Goal: Obtain resource: Obtain resource

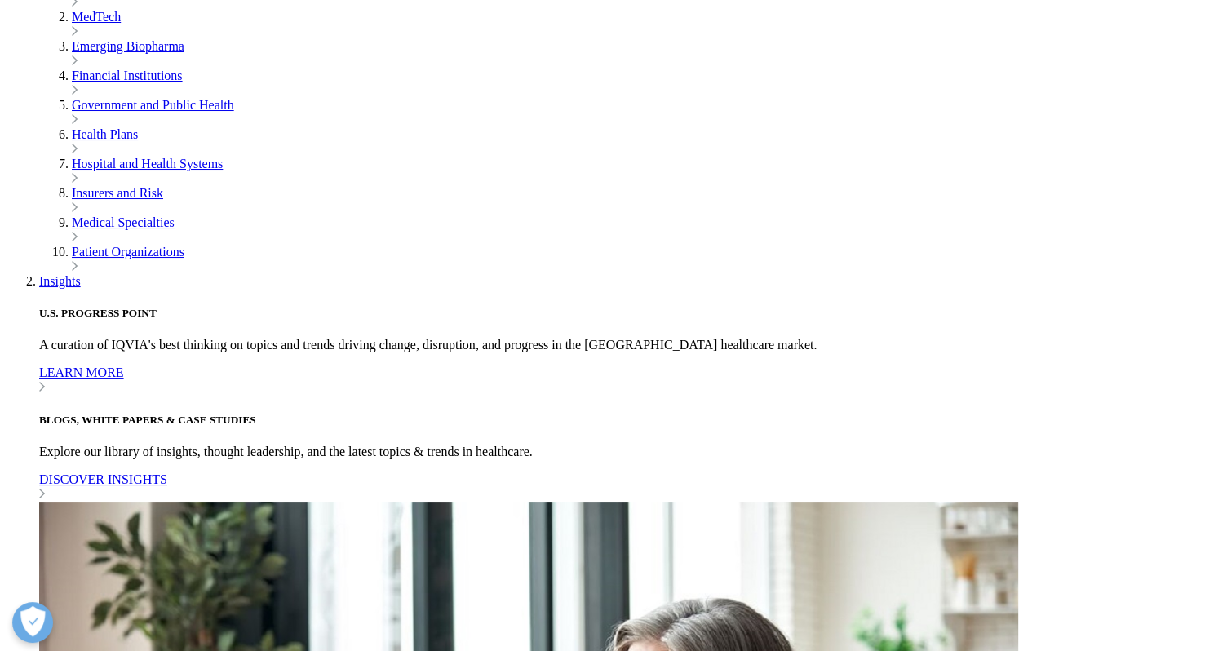
scroll to position [1219, 0]
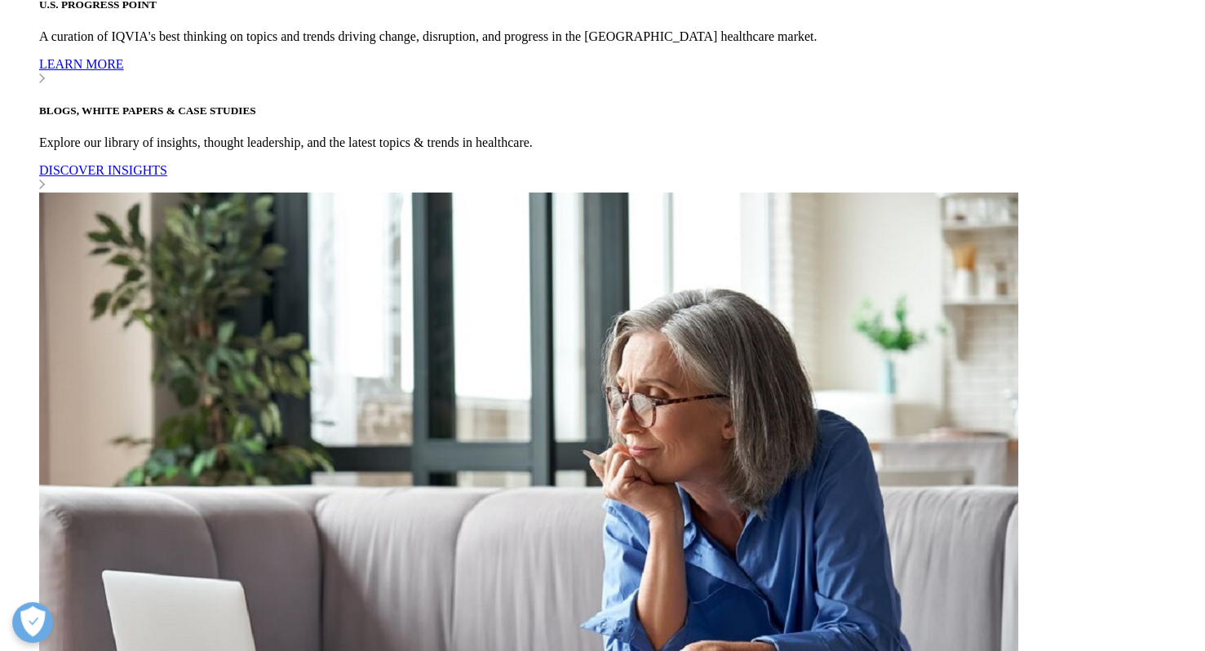
scroll to position [816, 0]
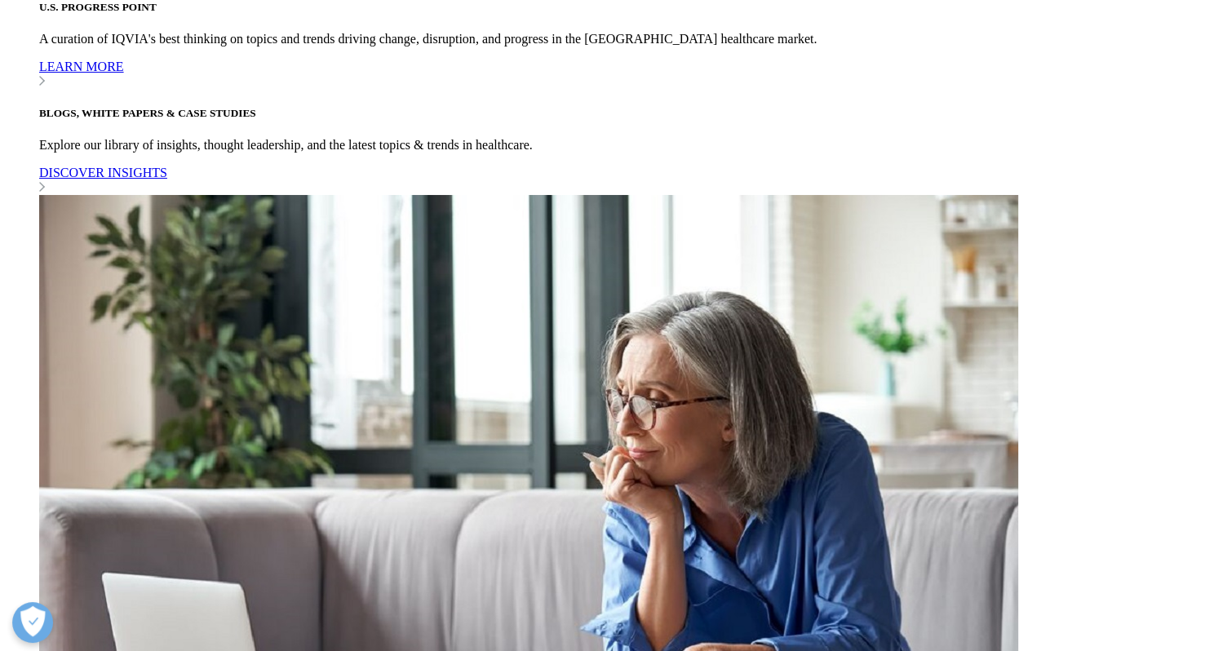
click at [233, 221] on input "First Name" at bounding box center [227, 223] width 162 height 38
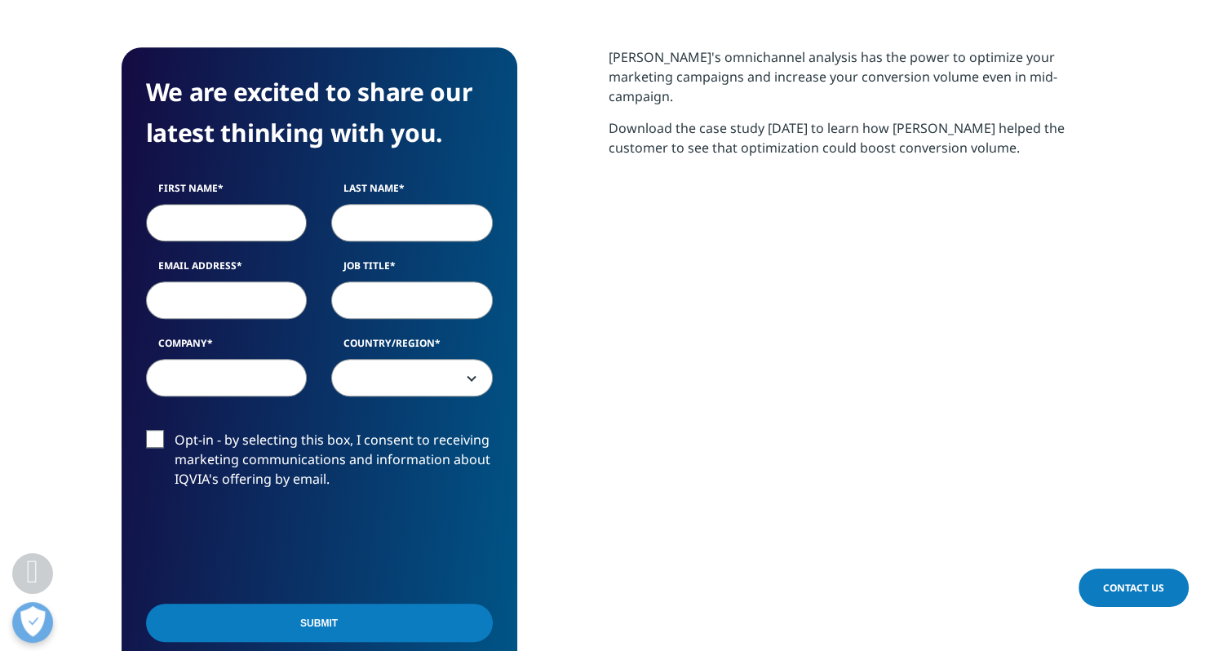
click at [225, 229] on input "First Name" at bounding box center [227, 223] width 162 height 38
type input "[PERSON_NAME]"
type input "langknecht"
type input "[PERSON_NAME][EMAIL_ADDRESS][PERSON_NAME][DOMAIN_NAME]"
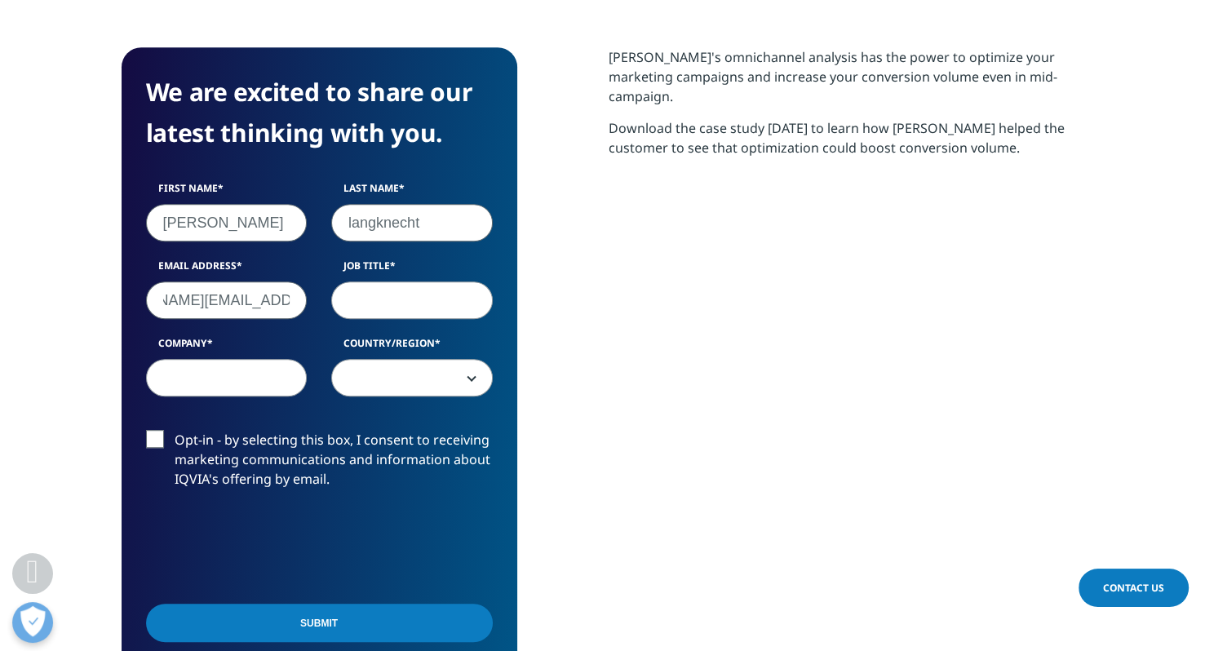
scroll to position [0, 0]
type input "strategist"
type input "phreesia"
click at [403, 373] on span at bounding box center [412, 379] width 160 height 38
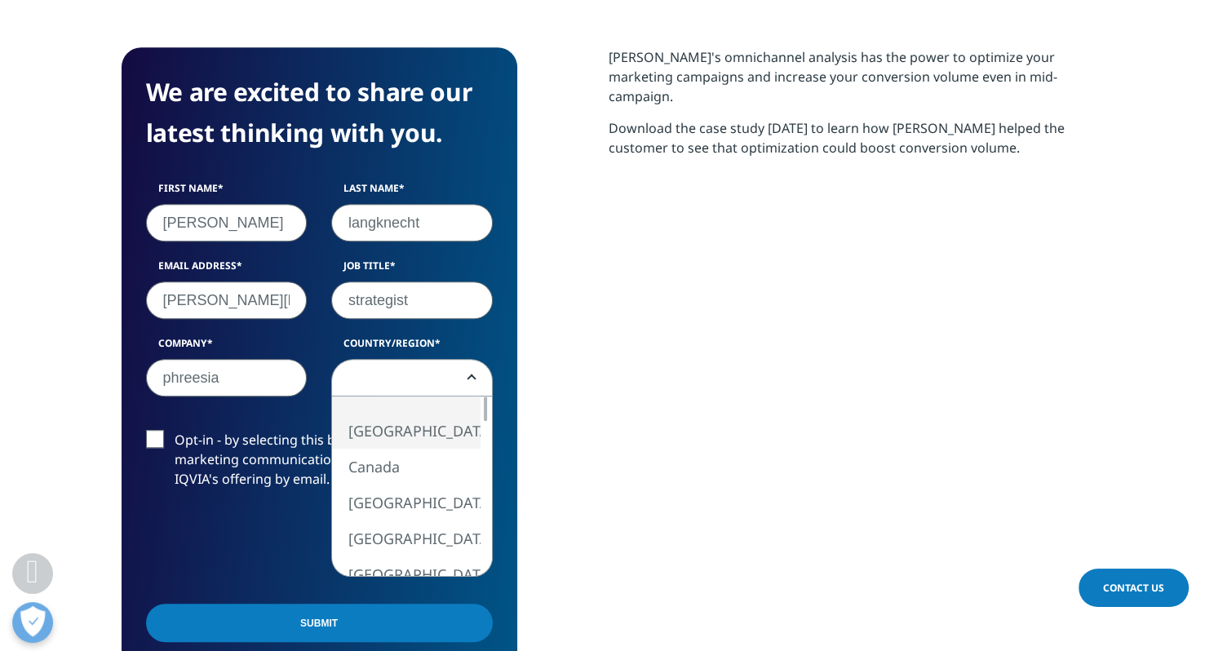
select select "[GEOGRAPHIC_DATA]"
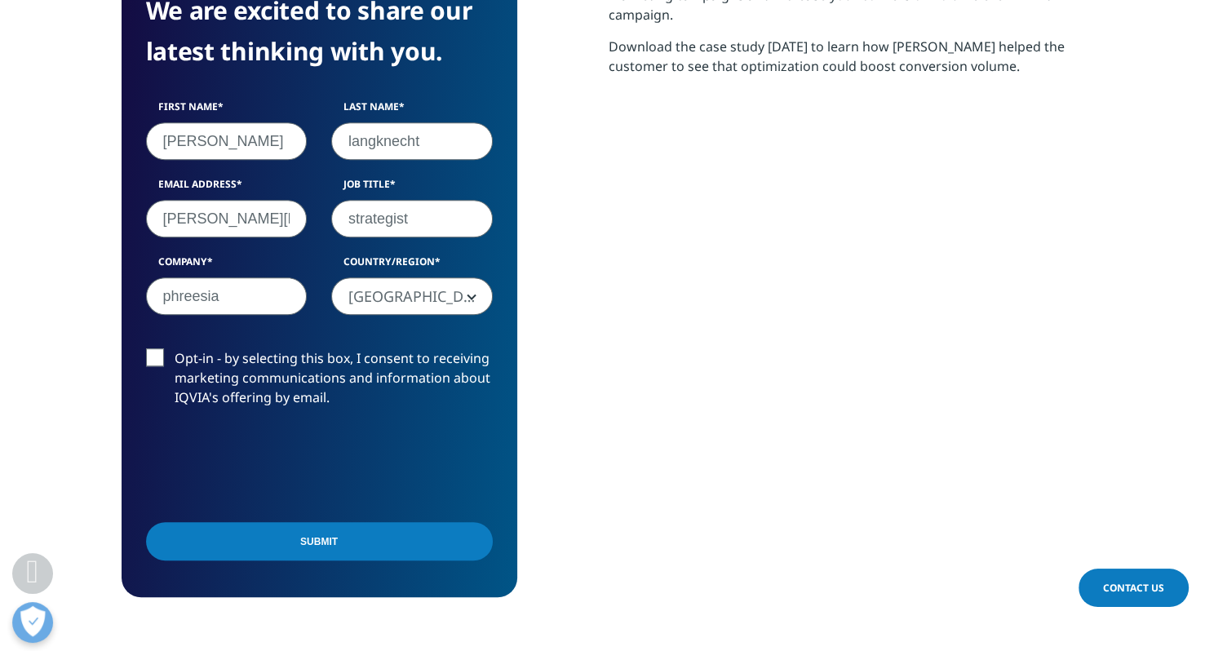
click at [347, 555] on input "Submit" at bounding box center [319, 541] width 347 height 38
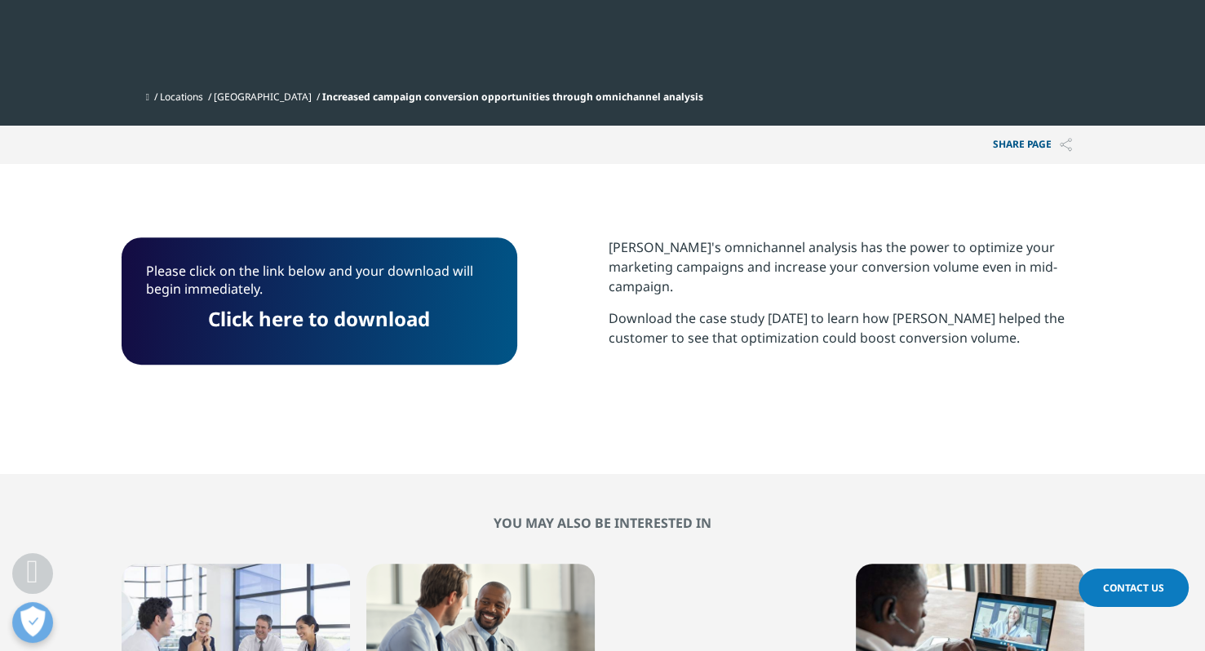
scroll to position [561, 0]
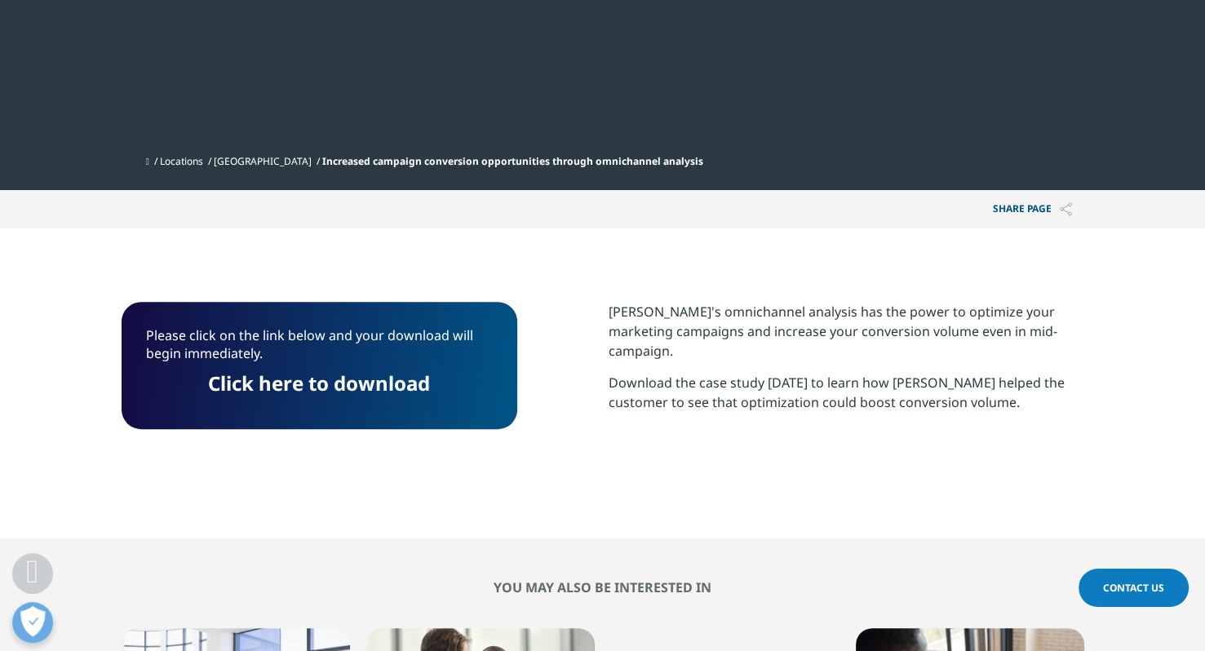
click at [365, 375] on link "Click here to download" at bounding box center [319, 383] width 222 height 27
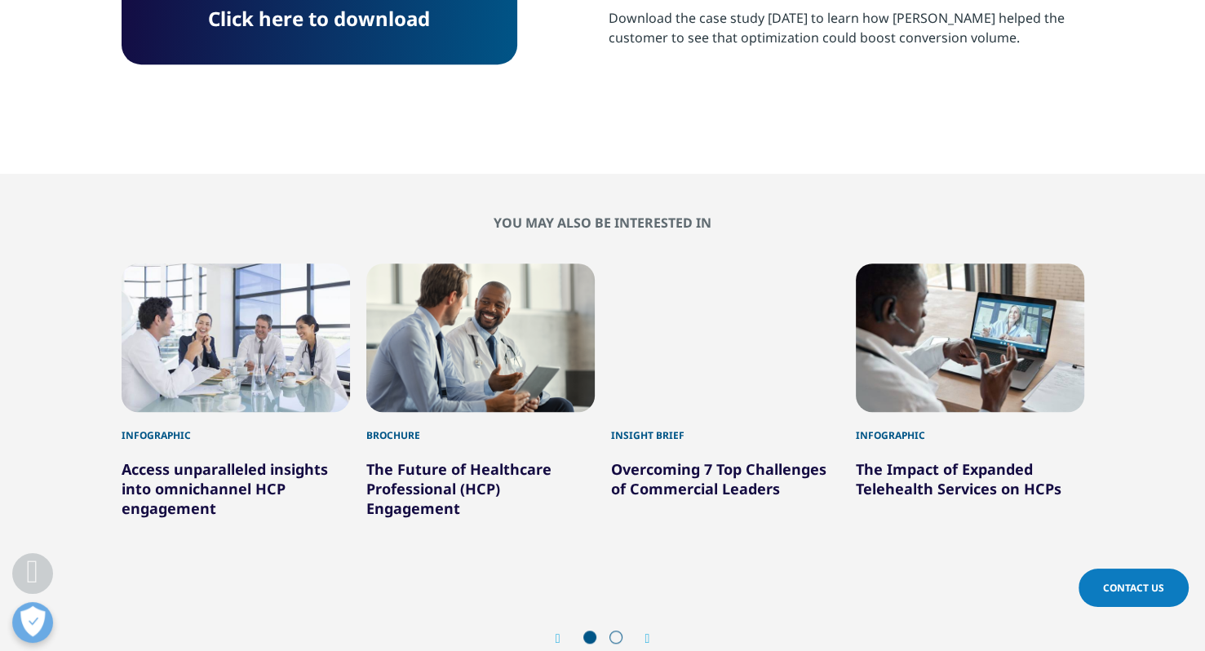
scroll to position [969, 0]
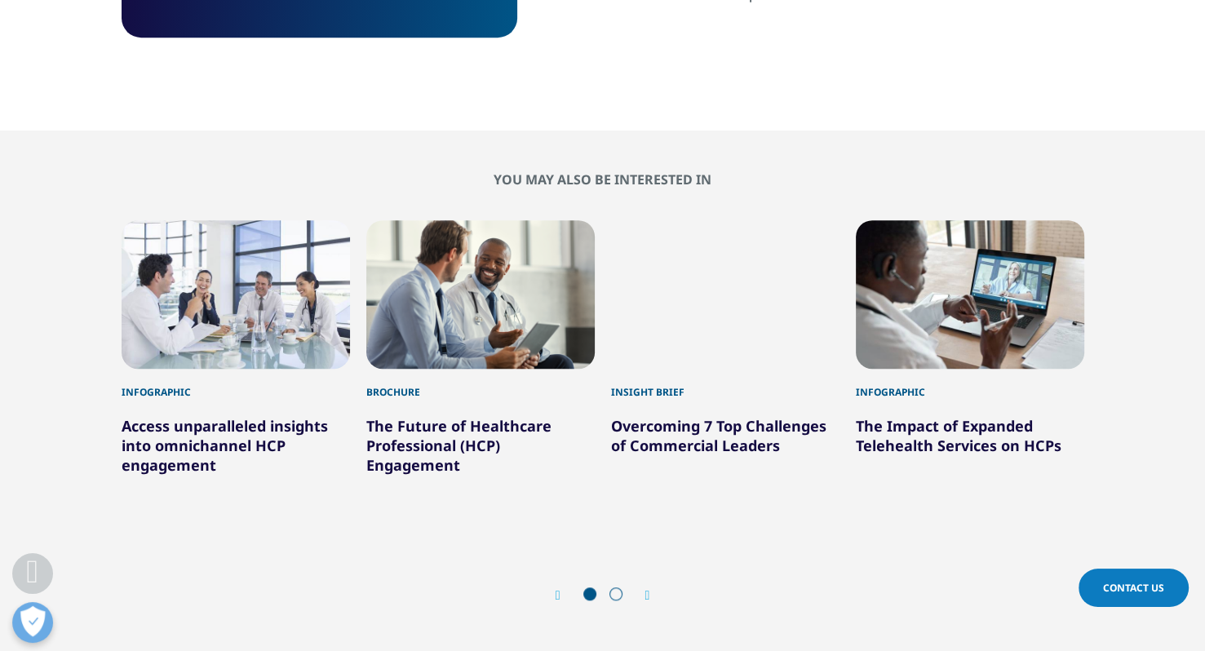
click at [650, 589] on icon "Next slide" at bounding box center [647, 595] width 5 height 13
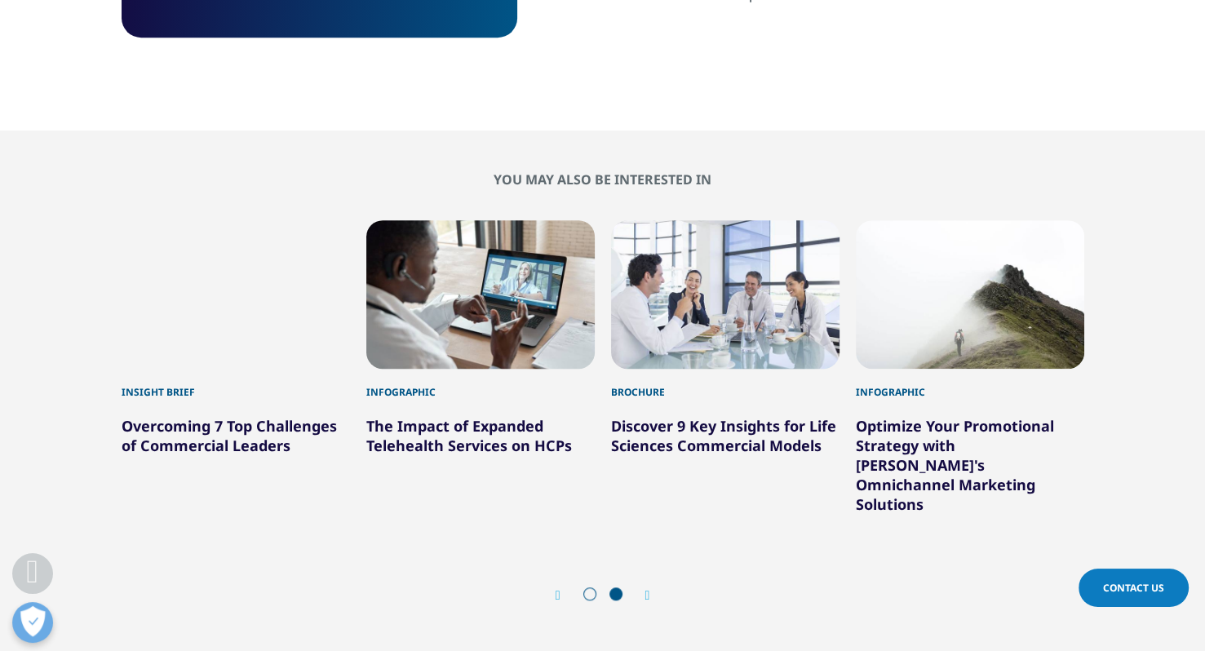
click at [650, 589] on icon "Next slide" at bounding box center [647, 595] width 5 height 13
click at [569, 587] on div "Prev" at bounding box center [565, 594] width 21 height 15
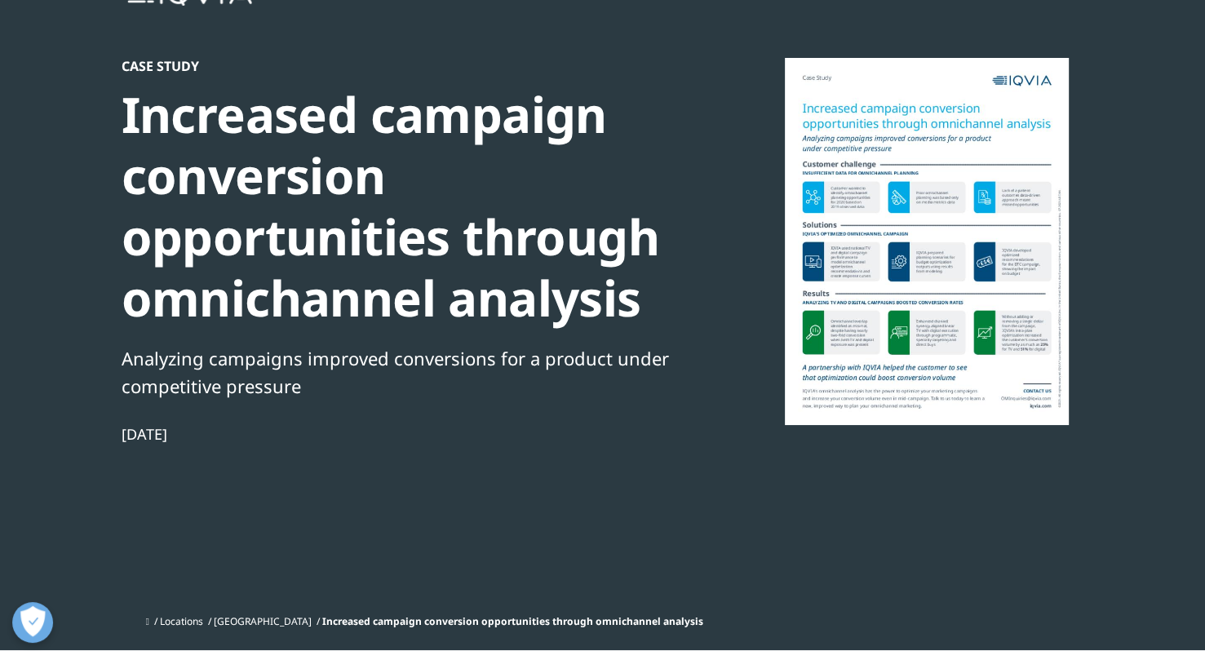
scroll to position [0, 0]
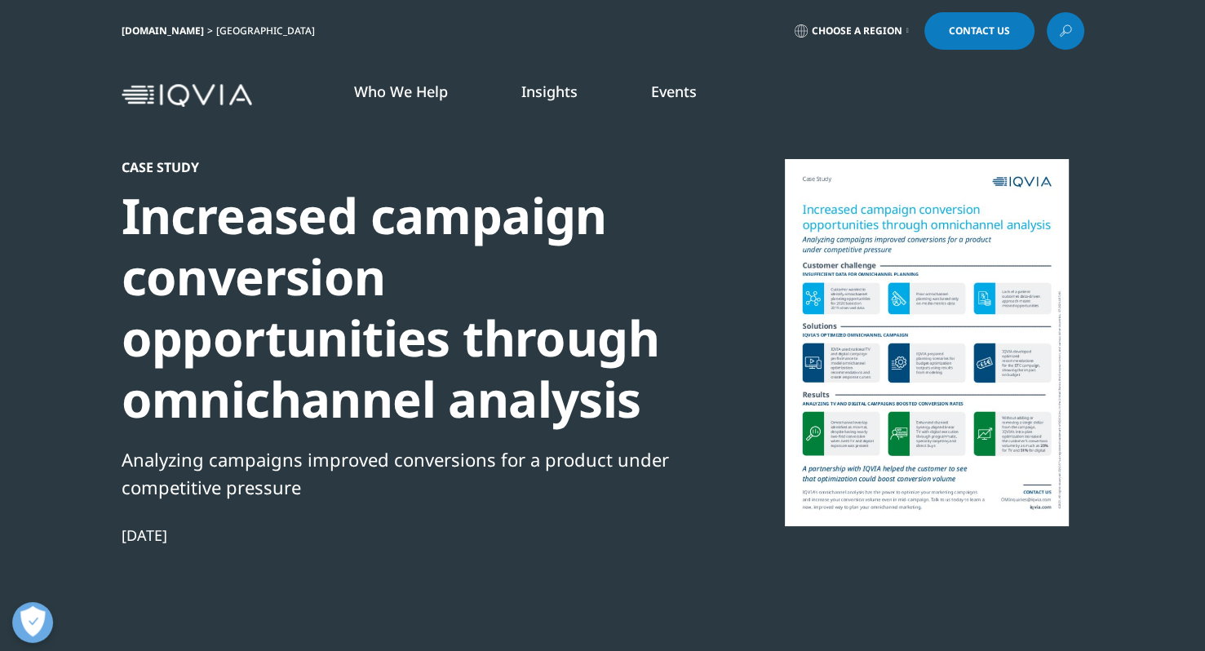
click at [555, 99] on link "Insights" at bounding box center [549, 92] width 56 height 20
click at [312, 307] on div "U.S. PROGRESS POINT A curation of IQVIA's best thinking on topics and trends dr…" at bounding box center [275, 336] width 518 height 405
click at [312, 297] on link "DISCOVER INSIGHTS" at bounding box center [400, 299] width 234 height 14
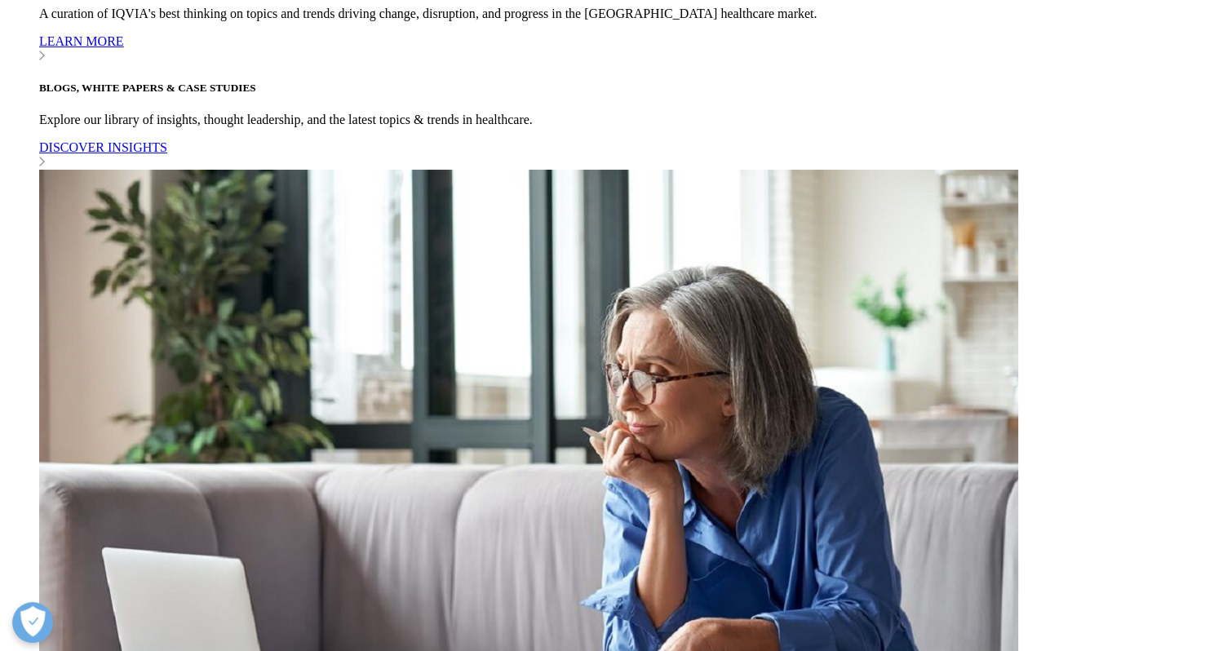
scroll to position [1305, 0]
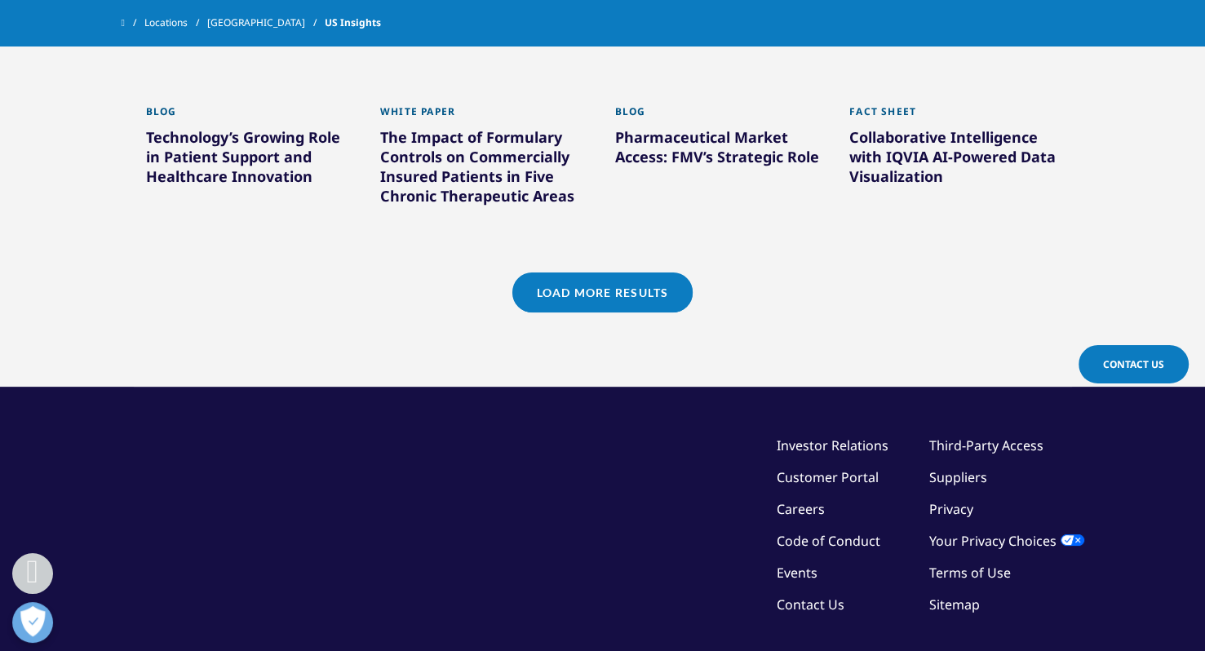
click at [603, 291] on link "Load More Results" at bounding box center [602, 292] width 180 height 40
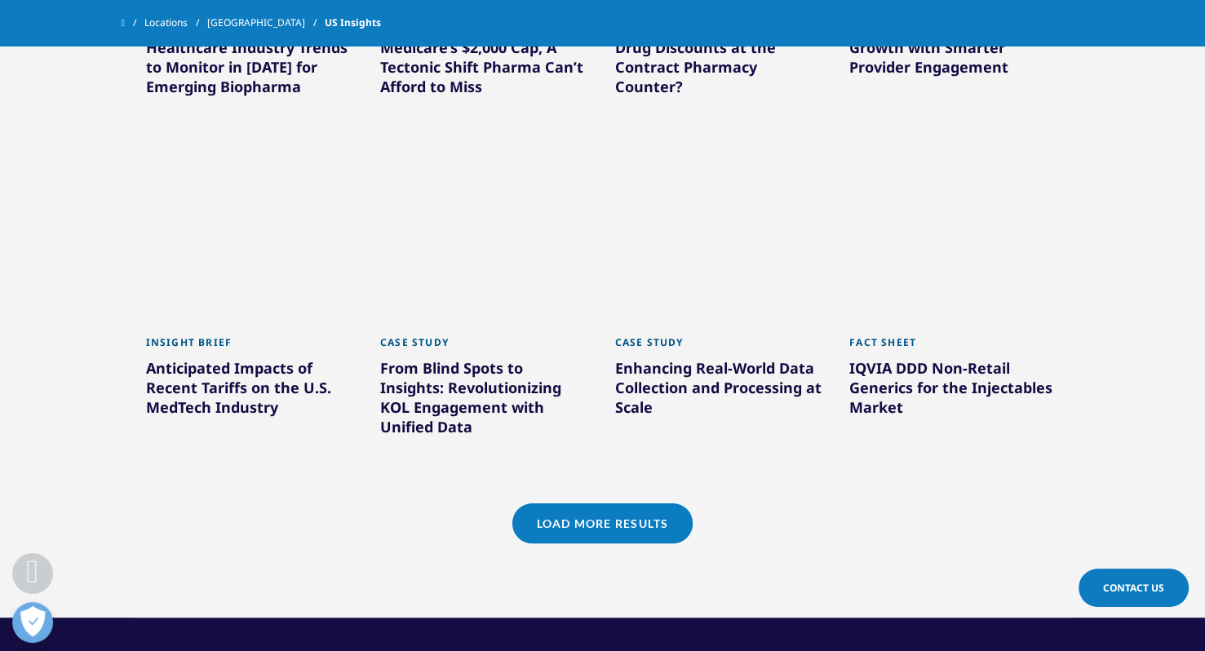
scroll to position [2121, 0]
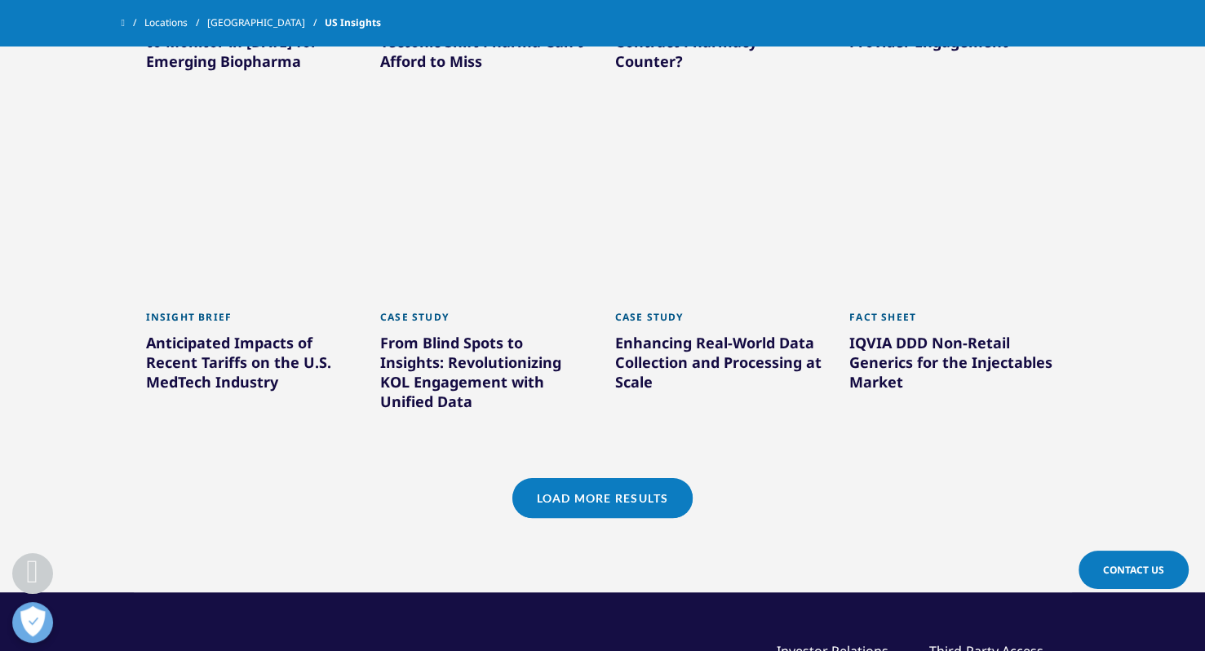
click at [591, 486] on link "Load More Results" at bounding box center [602, 498] width 180 height 40
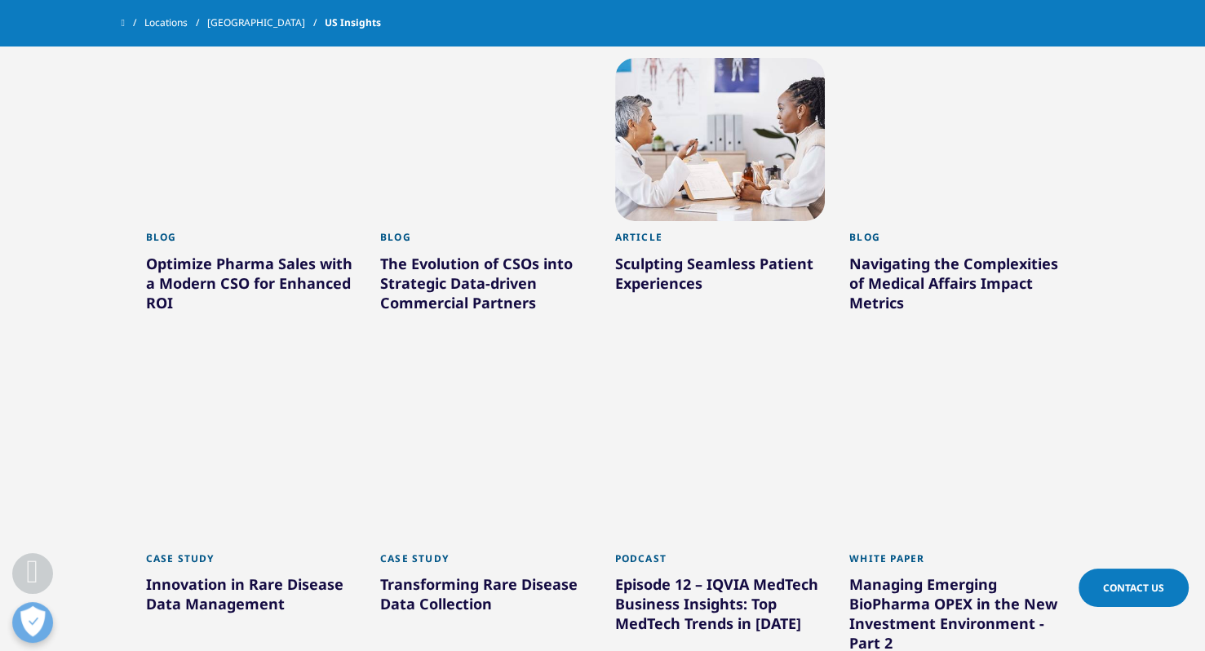
scroll to position [3018, 0]
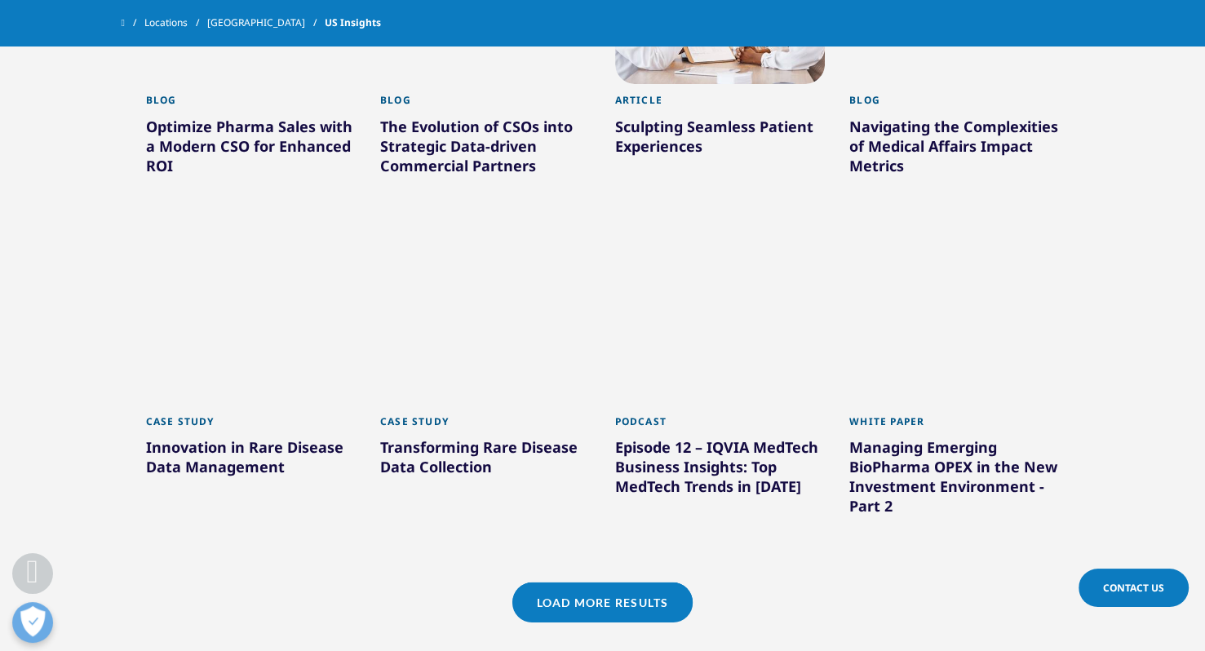
click at [578, 609] on link "Load More Results" at bounding box center [602, 602] width 180 height 40
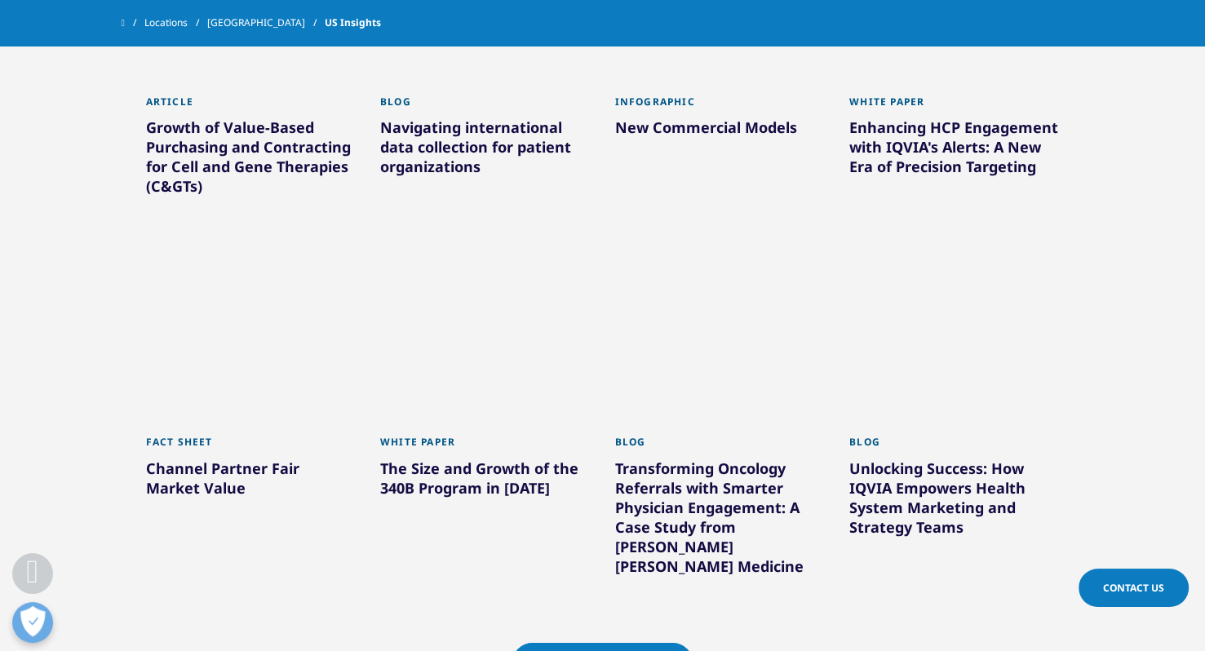
scroll to position [4160, 0]
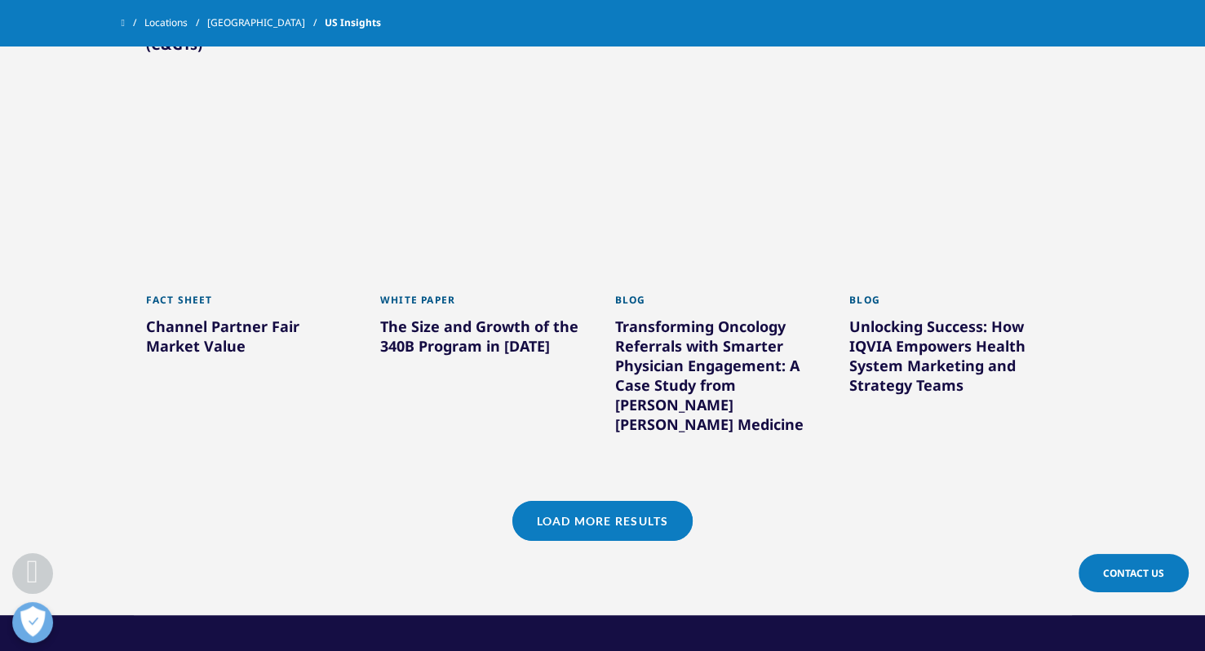
click at [571, 504] on link "Load More Results" at bounding box center [602, 521] width 180 height 40
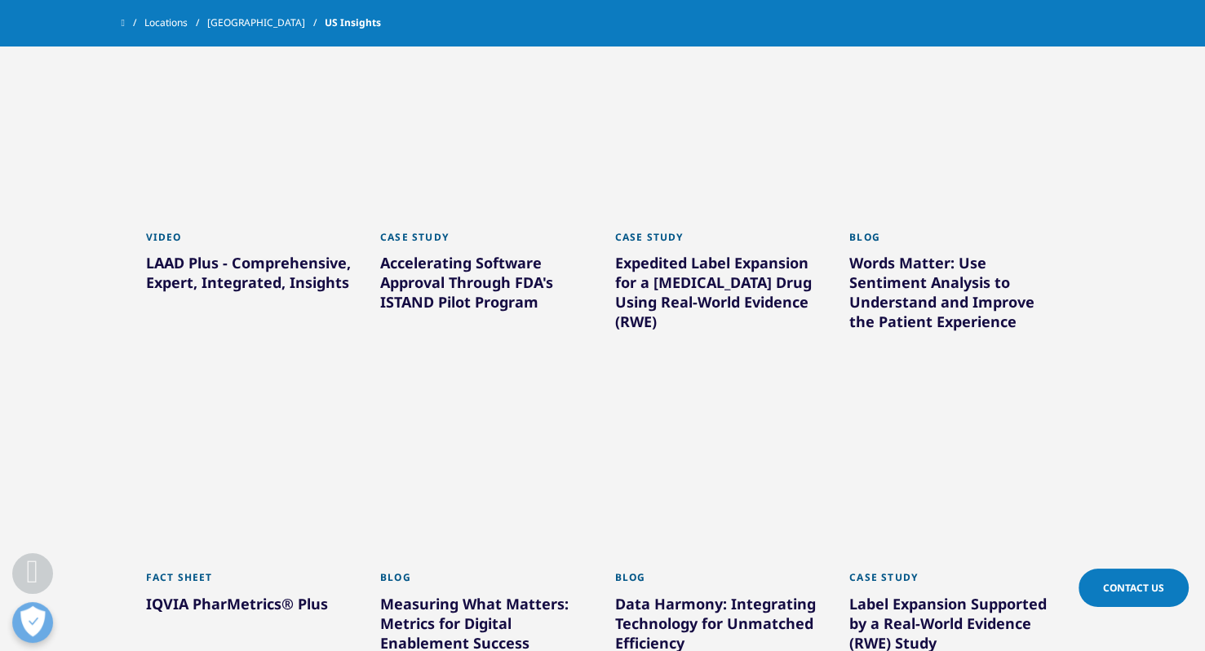
scroll to position [5139, 0]
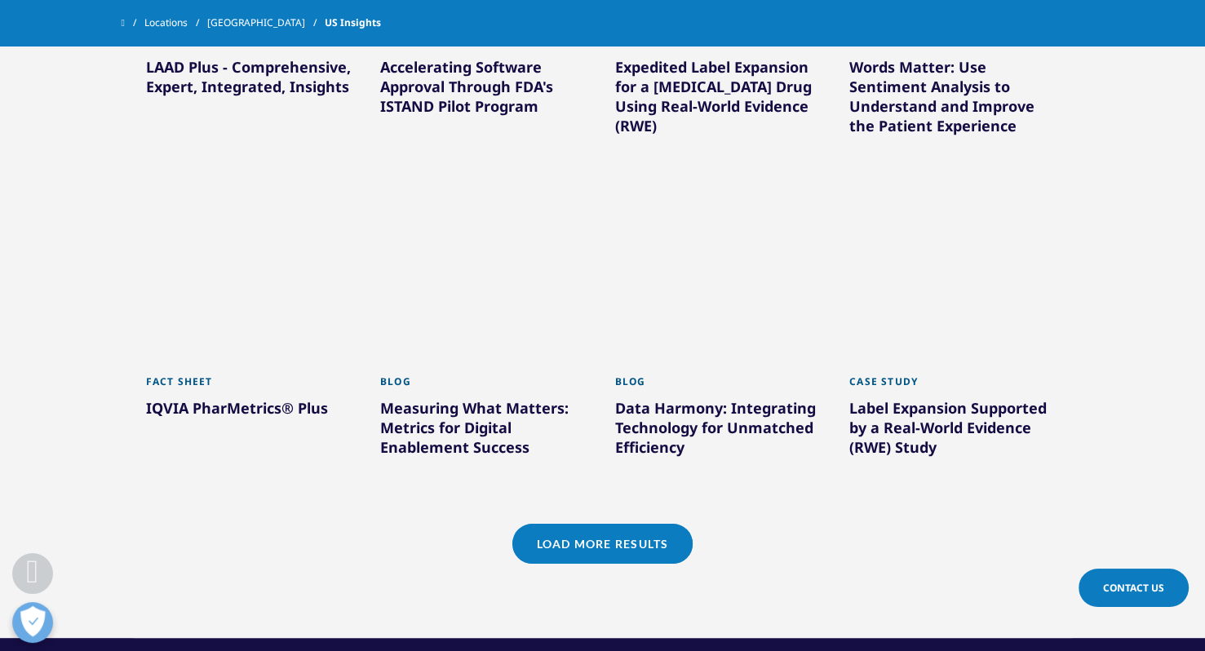
click at [584, 539] on link "Load More Results" at bounding box center [602, 544] width 180 height 40
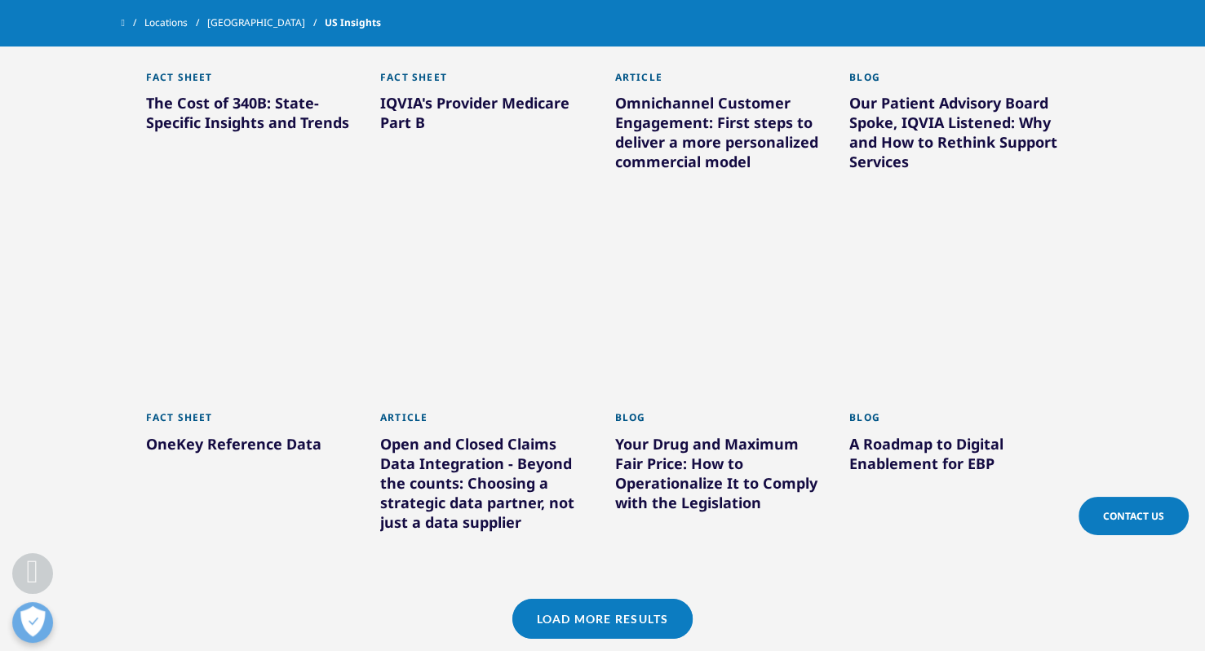
scroll to position [6281, 0]
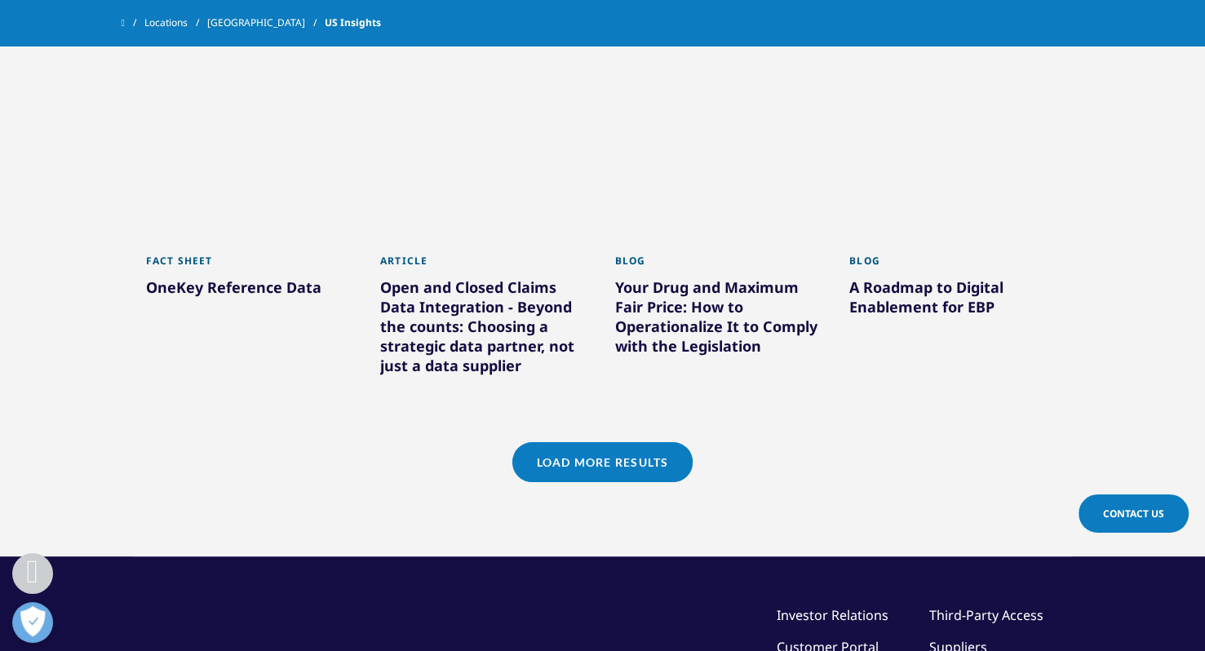
click at [656, 442] on link "Load More Results" at bounding box center [602, 462] width 180 height 40
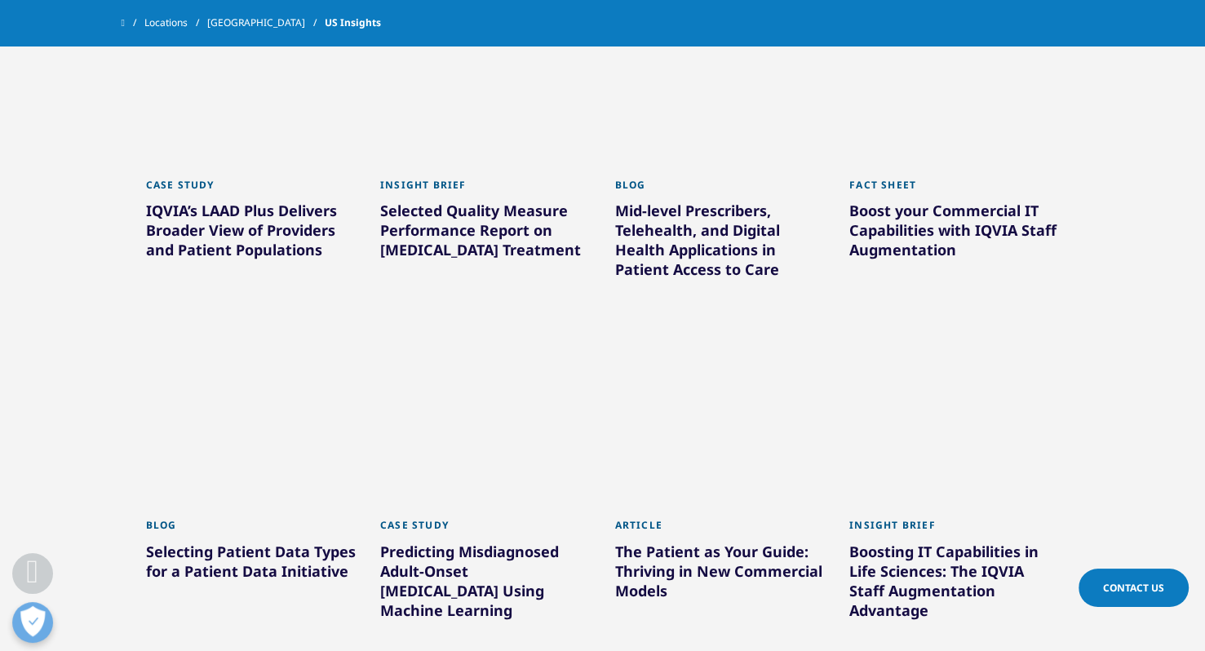
scroll to position [7178, 0]
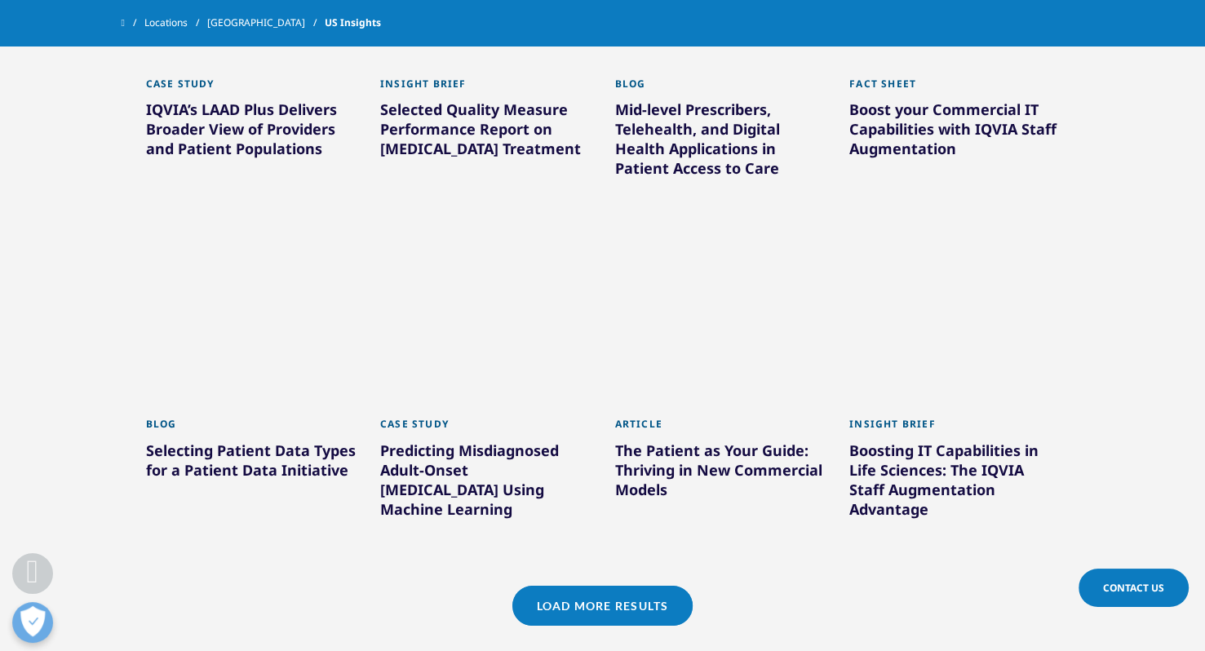
click at [543, 586] on link "Load More Results" at bounding box center [602, 606] width 180 height 40
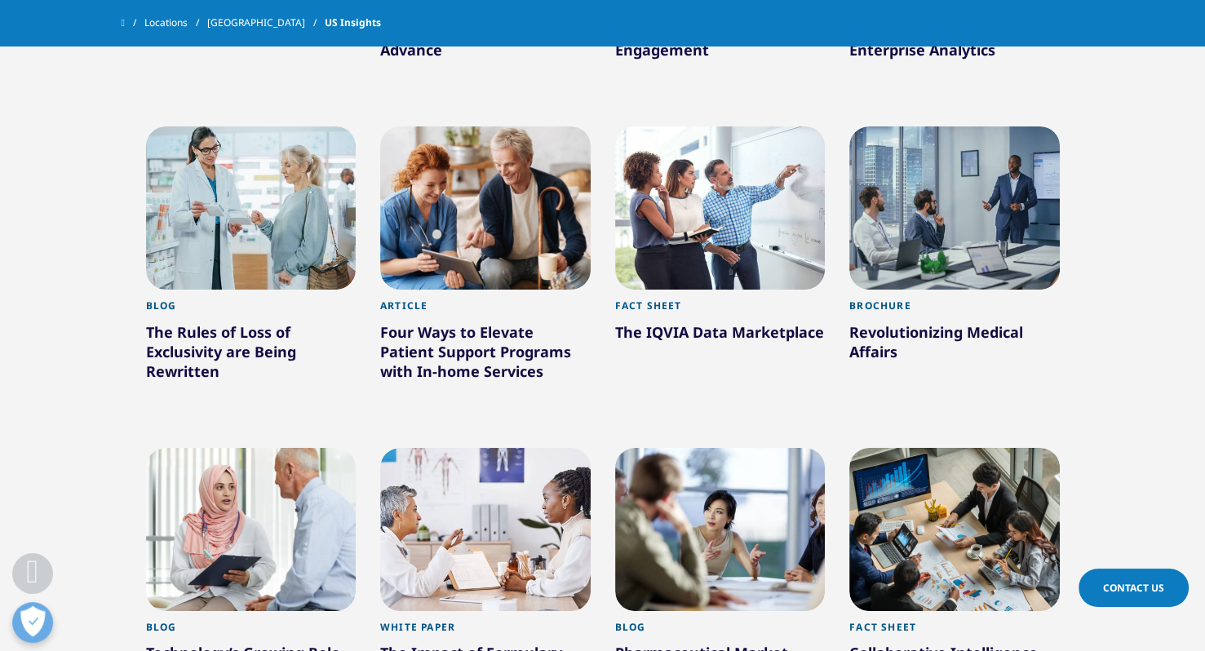
scroll to position [419, 0]
